Goal: Find contact information: Find contact information

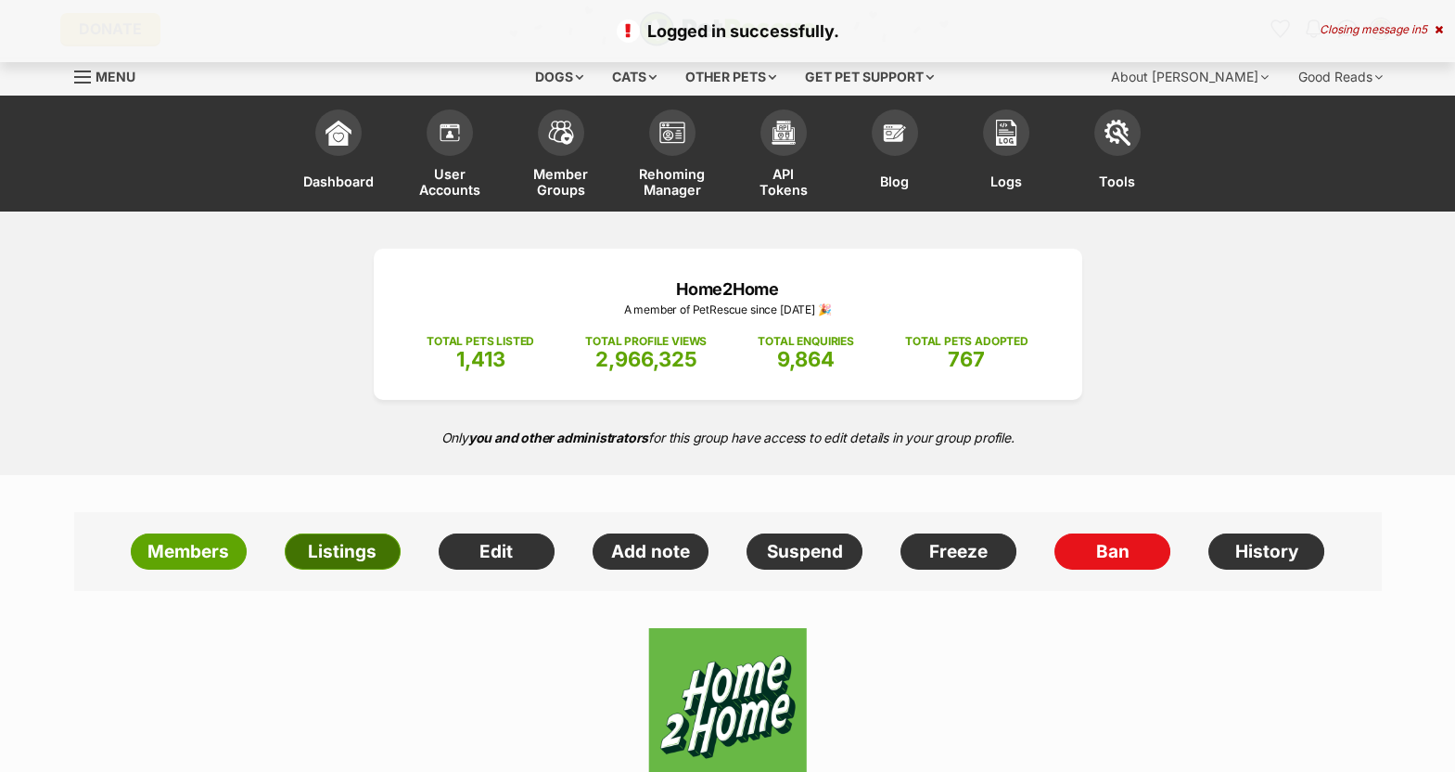
click at [335, 544] on link "Listings" at bounding box center [343, 551] width 116 height 37
click at [326, 545] on link "Listings" at bounding box center [343, 551] width 116 height 37
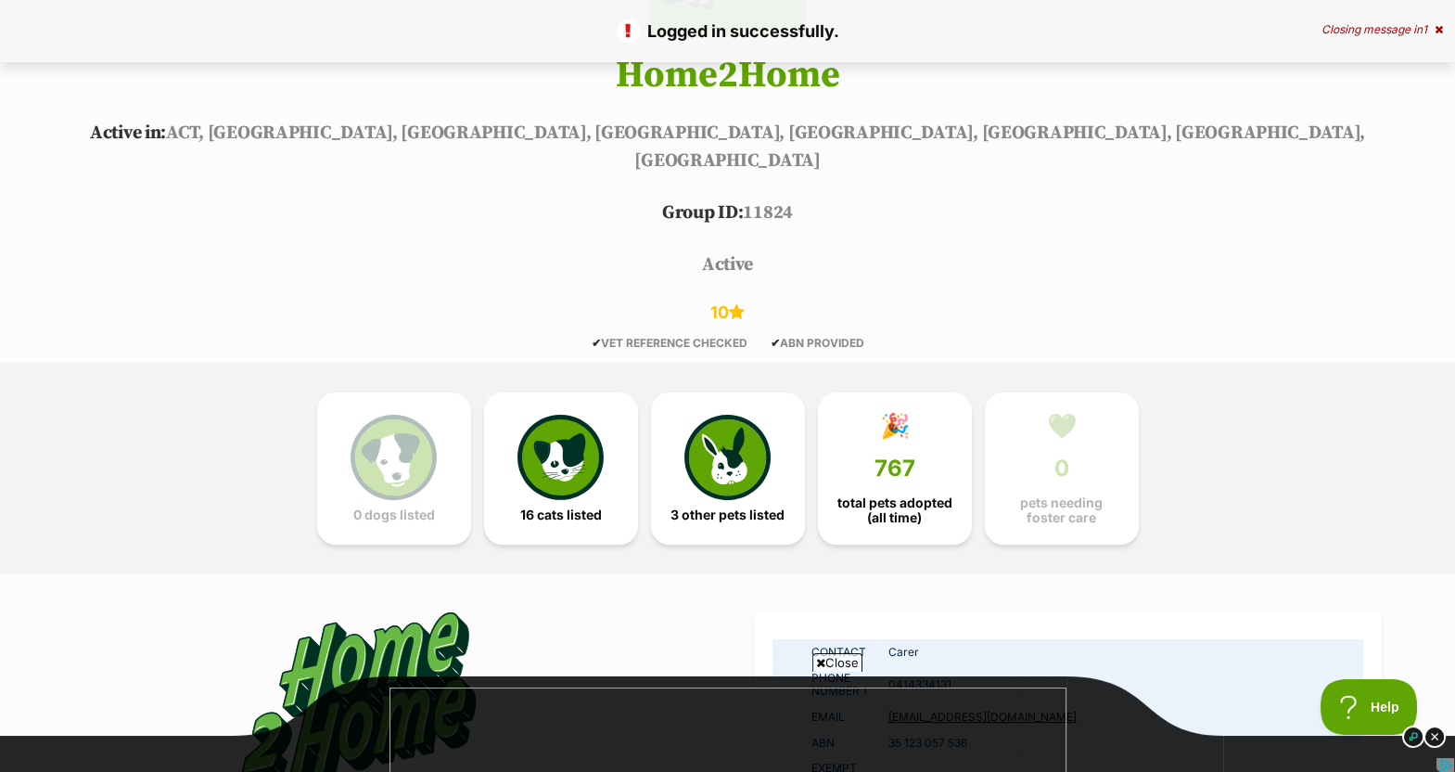
scroll to position [902, 0]
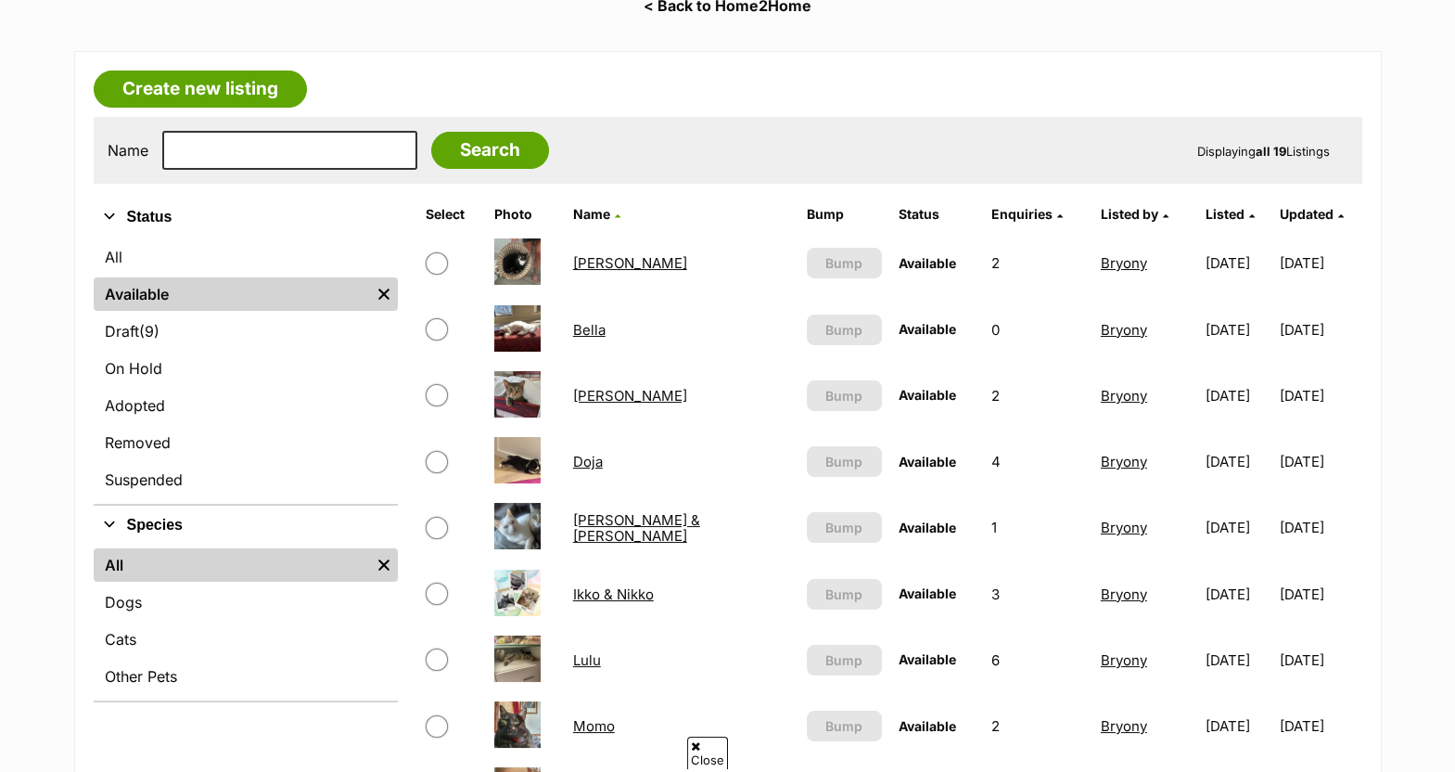
scroll to position [374, 0]
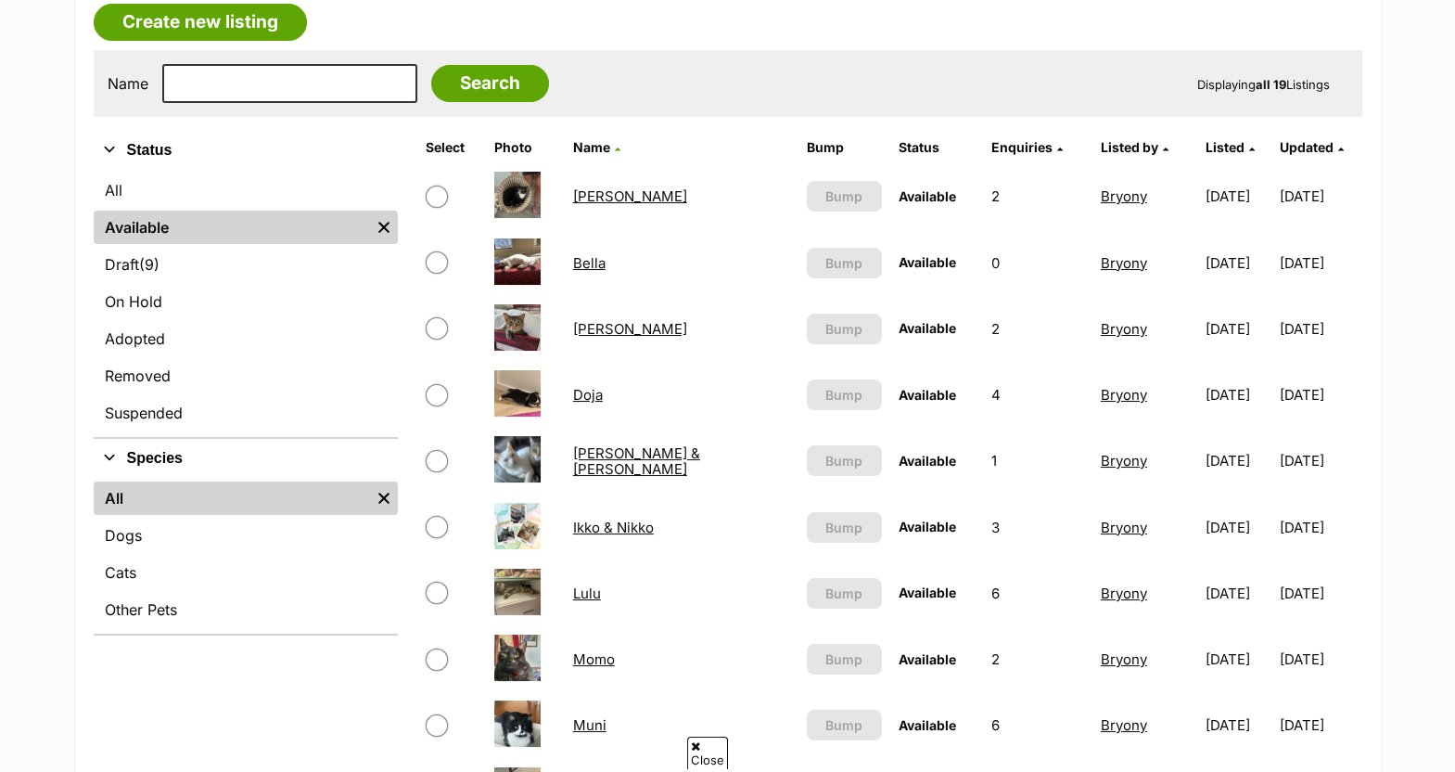
click at [604, 324] on link "[PERSON_NAME]" at bounding box center [630, 329] width 114 height 18
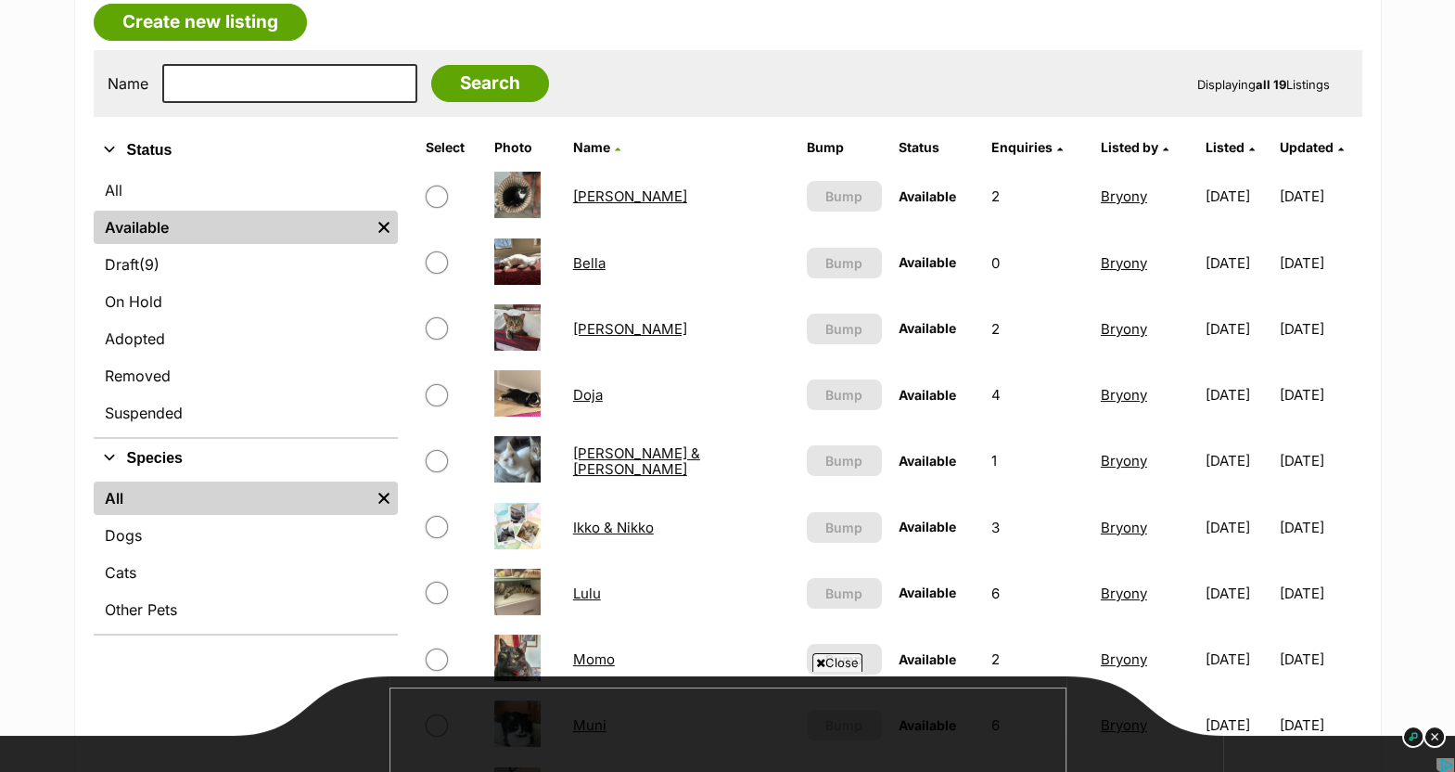
scroll to position [0, 0]
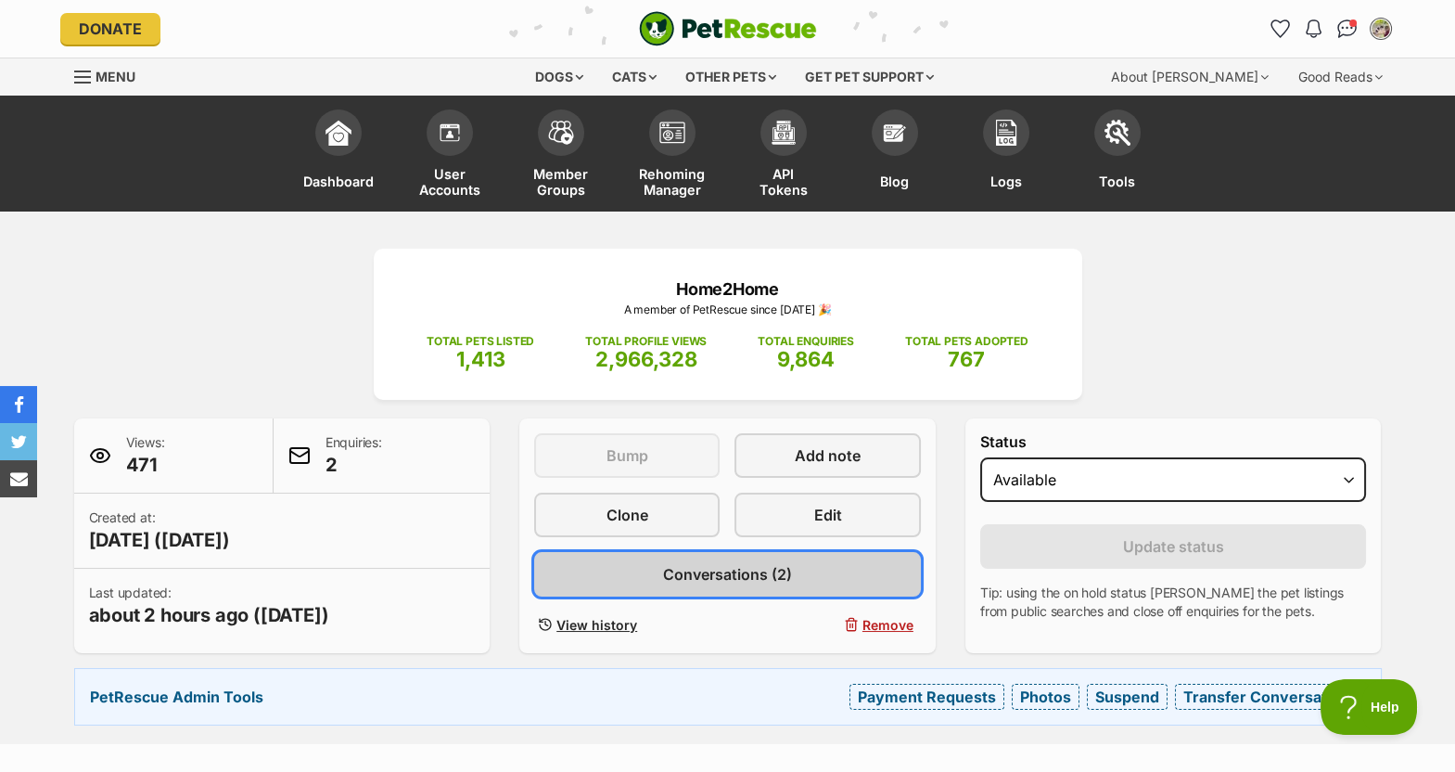
click at [788, 566] on span "Conversations (2)" at bounding box center [727, 574] width 129 height 22
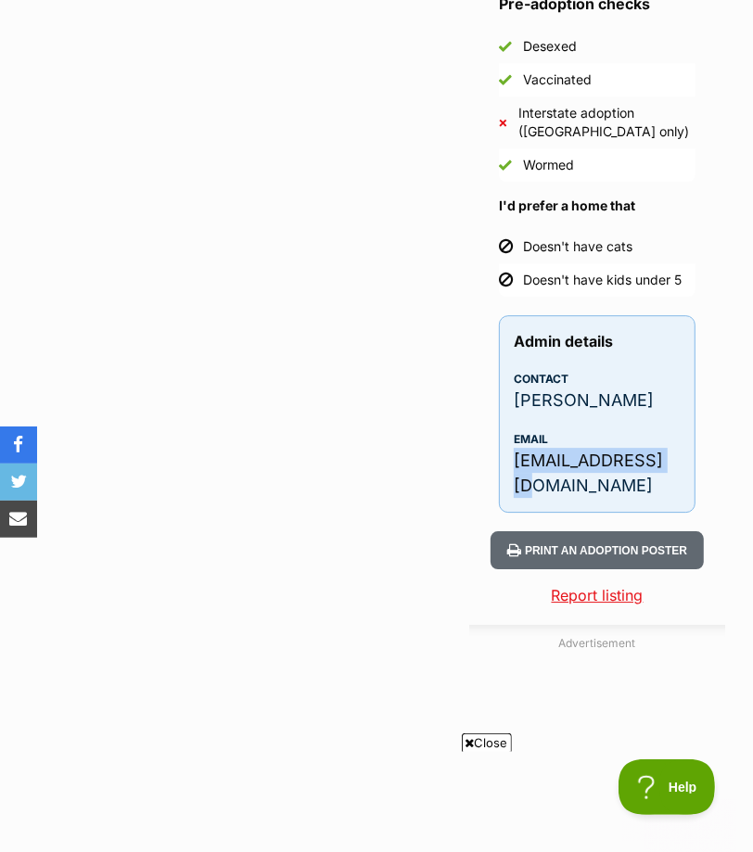
drag, startPoint x: 668, startPoint y: 480, endPoint x: 503, endPoint y: 480, distance: 165.1
click at [503, 480] on div "Admin details Contact Khadijah Email kdj7ali@gmail.com" at bounding box center [597, 414] width 197 height 198
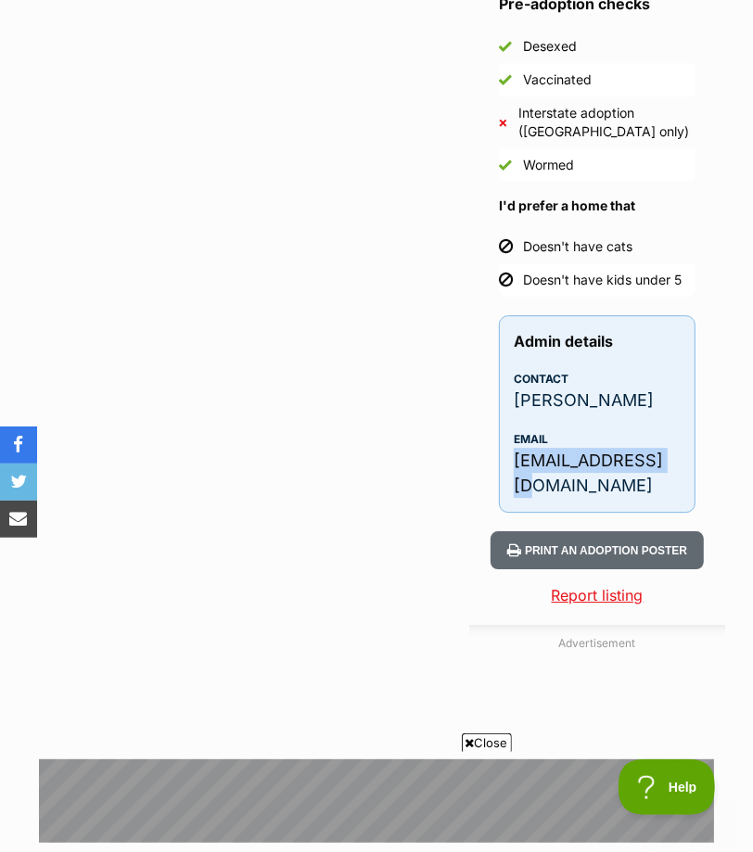
copy p "kdj7ali@gmail.com"
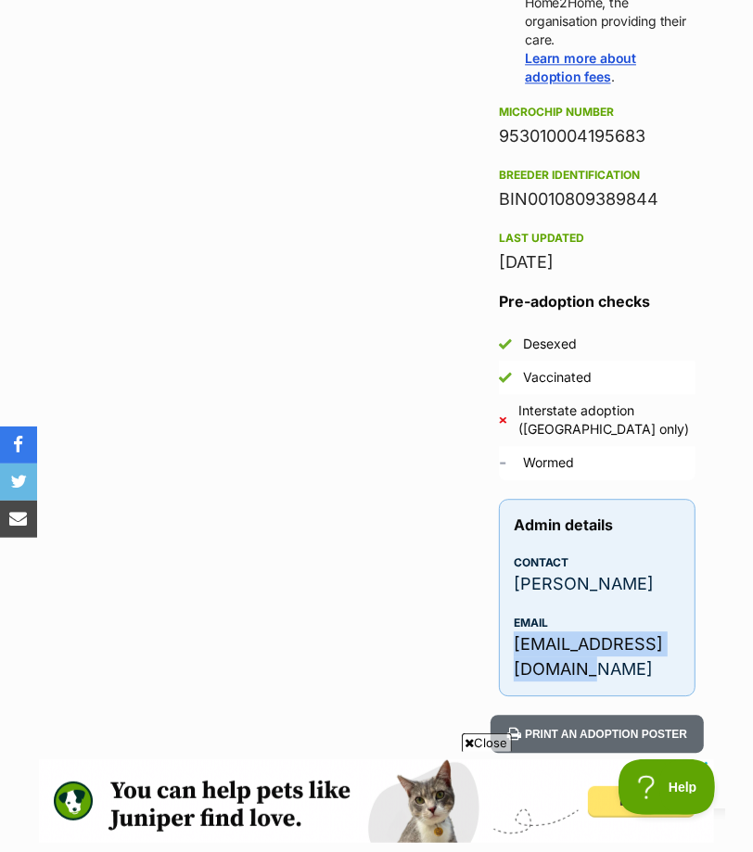
drag, startPoint x: 510, startPoint y: 631, endPoint x: 551, endPoint y: 654, distance: 46.9
click at [551, 654] on div "Admin details Contact Martin Email rice_martin@hotmail.com" at bounding box center [597, 598] width 197 height 198
copy p "rice_martin@hotmail.com"
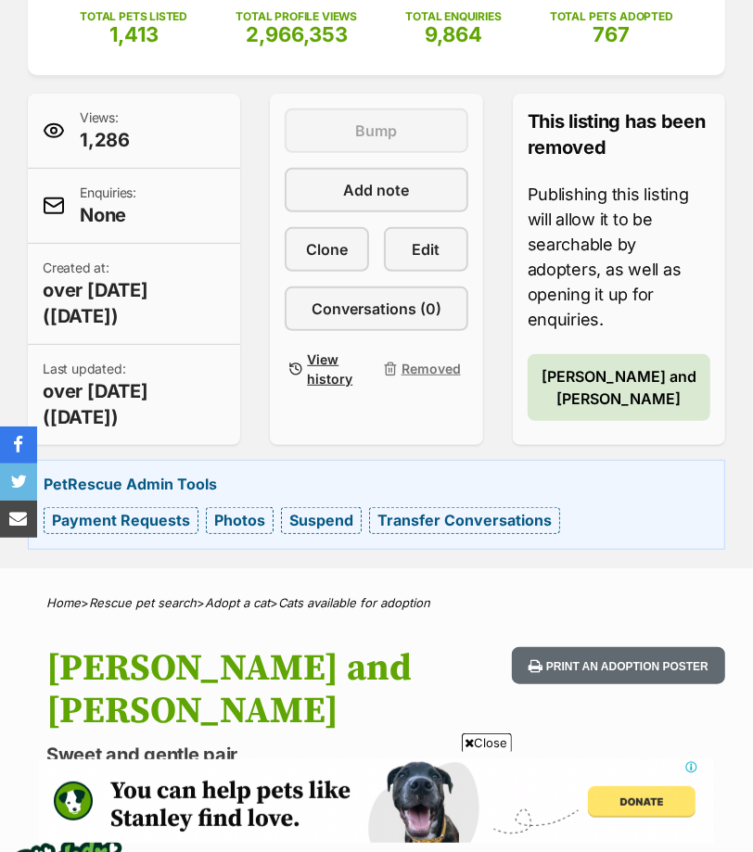
scroll to position [204, 0]
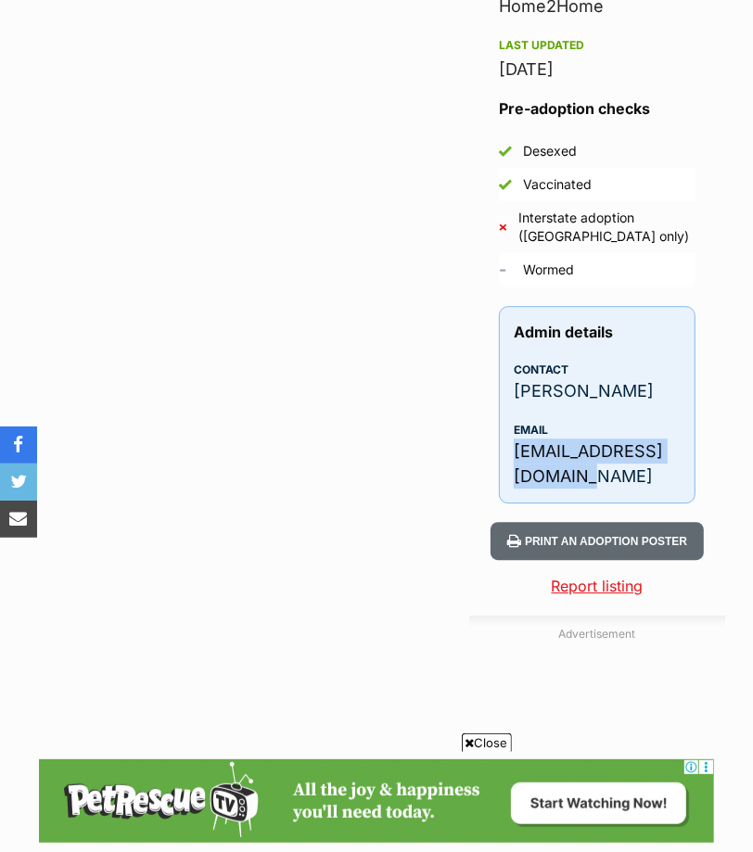
drag, startPoint x: 577, startPoint y: 470, endPoint x: 494, endPoint y: 439, distance: 88.4
copy p "[EMAIL_ADDRESS][DOMAIN_NAME]"
